Goal: Task Accomplishment & Management: Use online tool/utility

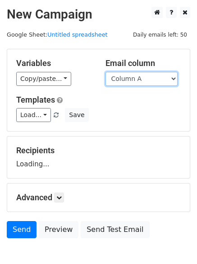
click at [159, 80] on select "Column A Column B Column C Column D" at bounding box center [142, 79] width 72 height 14
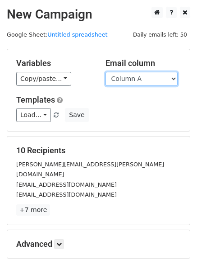
select select "Column B"
click at [106, 72] on select "Column A Column B Column C Column D" at bounding box center [142, 79] width 72 height 14
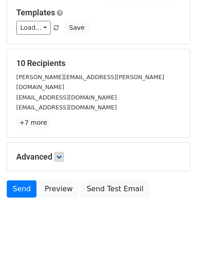
scroll to position [51, 0]
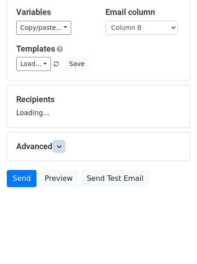
click at [64, 151] on link at bounding box center [59, 146] width 10 height 10
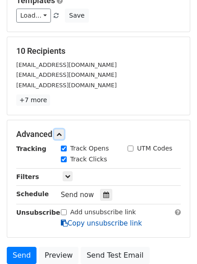
scroll to position [176, 0]
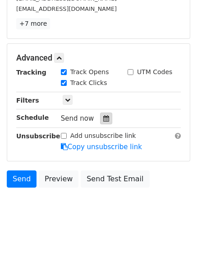
click at [105, 119] on div at bounding box center [106, 119] width 12 height 12
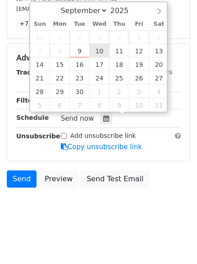
type input "2025-09-10 12:00"
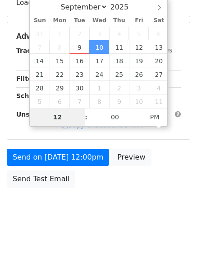
type input "5"
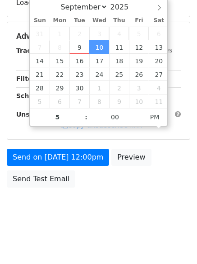
type input "2025-09-10 17:00"
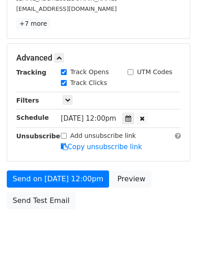
click at [85, 226] on body "New Campaign Daily emails left: 50 Google Sheet: Untitled spreadsheet Variables…" at bounding box center [98, 40] width 197 height 419
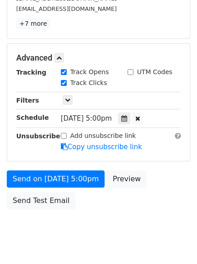
scroll to position [161, 0]
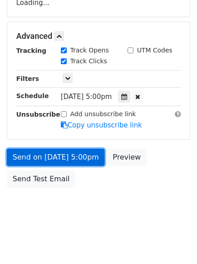
click at [77, 158] on link "Send on Sep 10 at 5:00pm" at bounding box center [56, 157] width 98 height 17
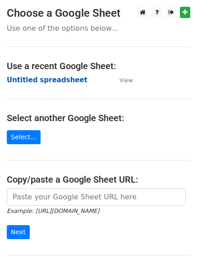
click at [61, 79] on strong "Untitled spreadsheet" at bounding box center [47, 80] width 81 height 8
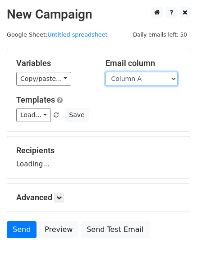
click at [158, 77] on select "Column A Column B Column C Column D" at bounding box center [142, 79] width 72 height 14
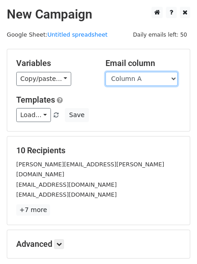
click at [155, 83] on select "Column A Column B Column C Column D" at bounding box center [142, 79] width 72 height 14
select select "Column C"
click at [106, 72] on select "Column A Column B Column C Column D" at bounding box center [142, 79] width 72 height 14
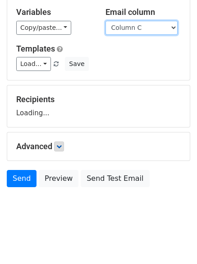
scroll to position [51, 0]
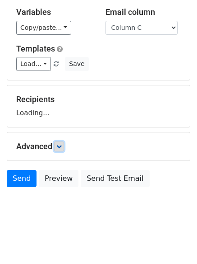
click at [64, 147] on link at bounding box center [59, 146] width 10 height 10
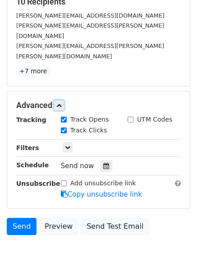
scroll to position [176, 0]
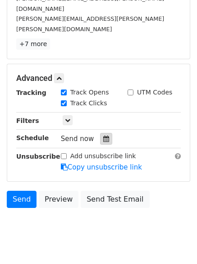
click at [105, 133] on div at bounding box center [106, 139] width 12 height 12
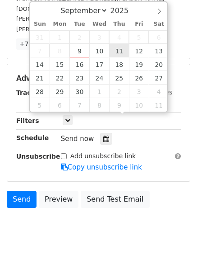
type input "2025-09-11 12:00"
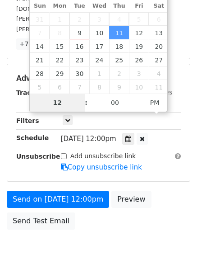
type input "6"
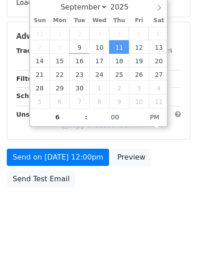
type input "2025-09-11 18:00"
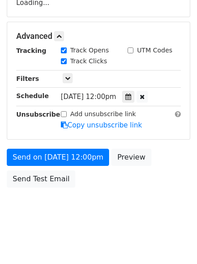
click at [111, 226] on body "New Campaign Daily emails left: 50 Google Sheet: Untitled spreadsheet Variables…" at bounding box center [98, 36] width 197 height 383
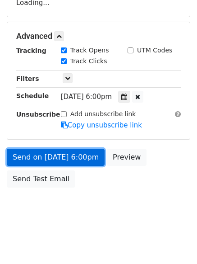
click at [83, 159] on link "Send on Sep 11 at 6:00pm" at bounding box center [56, 157] width 98 height 17
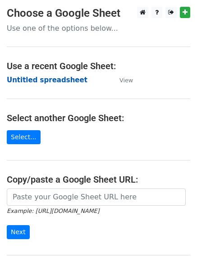
click at [52, 80] on strong "Untitled spreadsheet" at bounding box center [47, 80] width 81 height 8
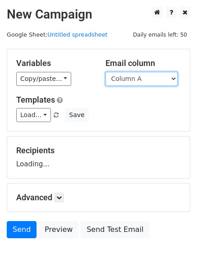
click at [142, 79] on select "Column A Column B Column C Column D" at bounding box center [142, 79] width 72 height 14
select select "Column D"
click at [106, 72] on select "Column A Column B Column C Column D" at bounding box center [142, 79] width 72 height 14
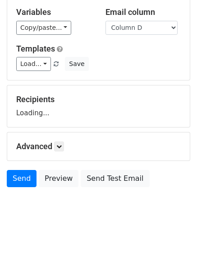
scroll to position [51, 0]
click at [62, 145] on icon at bounding box center [58, 146] width 5 height 5
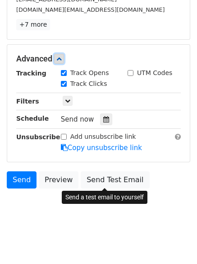
scroll to position [176, 0]
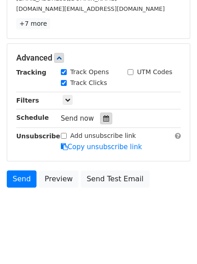
click at [104, 122] on div at bounding box center [106, 119] width 12 height 12
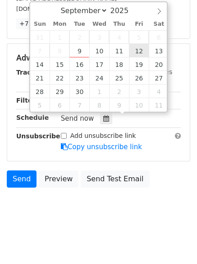
type input "[DATE] 12:00"
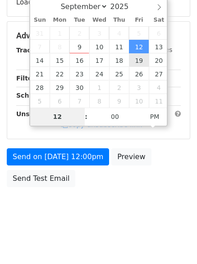
scroll to position [161, 0]
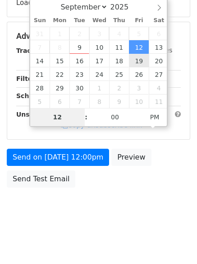
type input "7"
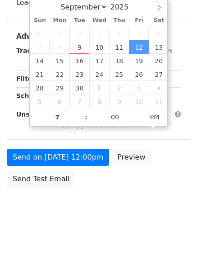
type input "[DATE] 19:00"
click at [99, 212] on body "New Campaign Daily emails left: 50 Google Sheet: Untitled spreadsheet Variables…" at bounding box center [98, 36] width 197 height 383
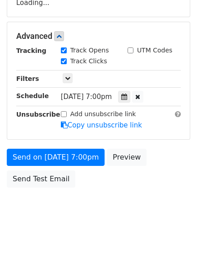
click at [76, 144] on form "Variables Copy/paste... {{Column A}} {{Column B}} {{Column C}} {{Column D}} Ema…" at bounding box center [99, 39] width 184 height 305
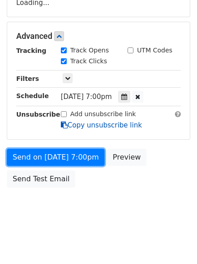
click at [80, 160] on form "Variables Copy/paste... {{Column A}} {{Column B}} {{Column C}} {{Column D}} Ema…" at bounding box center [99, 39] width 184 height 305
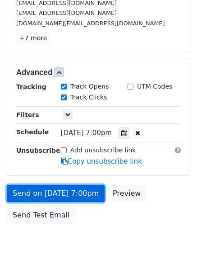
click at [86, 190] on link "Send on [DATE] 7:00pm" at bounding box center [56, 193] width 98 height 17
